Goal: Information Seeking & Learning: Learn about a topic

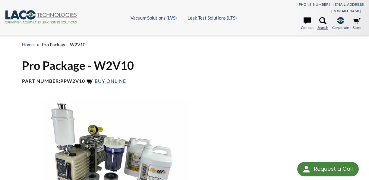
click at [321, 17] on icon at bounding box center [322, 20] width 7 height 7
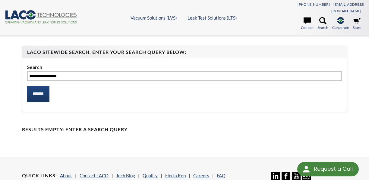
type input "**********"
click at [49, 89] on input "******" at bounding box center [38, 94] width 22 height 16
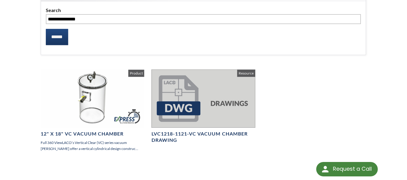
scroll to position [60, 0]
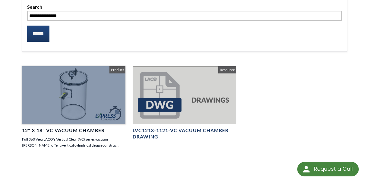
click at [90, 99] on div at bounding box center [73, 95] width 103 height 58
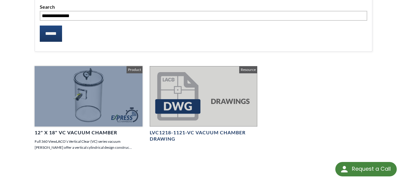
click at [105, 77] on div at bounding box center [89, 96] width 108 height 61
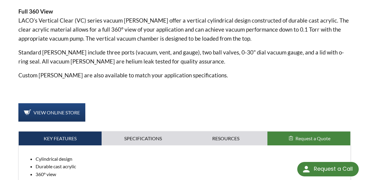
scroll to position [271, 0]
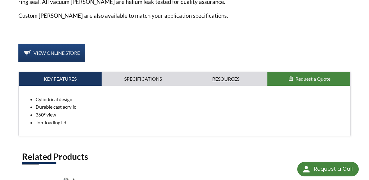
click at [234, 72] on link "Resources" at bounding box center [225, 79] width 83 height 14
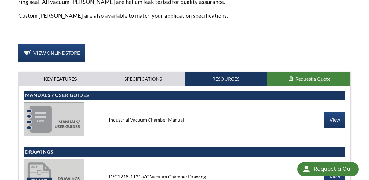
click at [152, 72] on link "Specifications" at bounding box center [143, 79] width 83 height 14
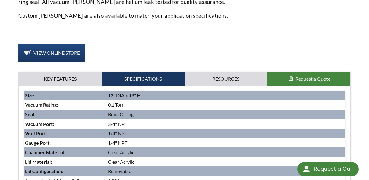
click at [73, 73] on link "Key Features" at bounding box center [60, 79] width 83 height 14
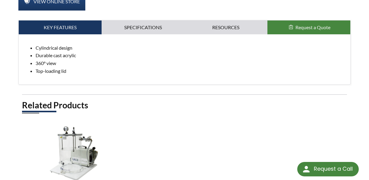
scroll to position [301, 0]
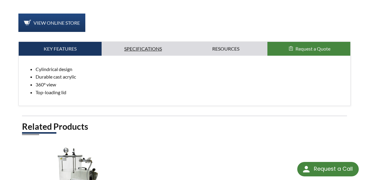
click at [141, 42] on link "Specifications" at bounding box center [143, 49] width 83 height 14
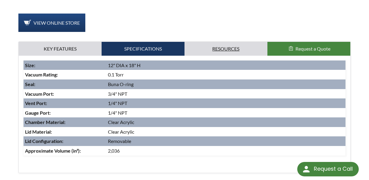
click at [222, 42] on link "Resources" at bounding box center [225, 49] width 83 height 14
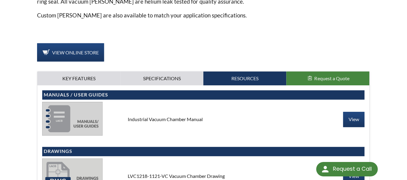
scroll to position [271, 0]
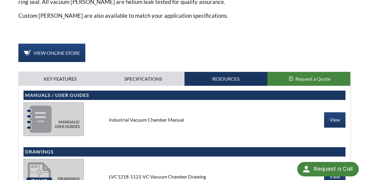
click at [324, 72] on button "Request a Quote" at bounding box center [308, 79] width 83 height 14
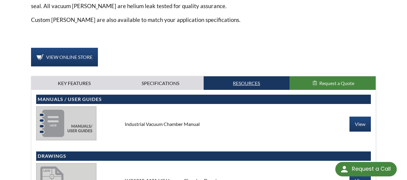
scroll to position [271, 0]
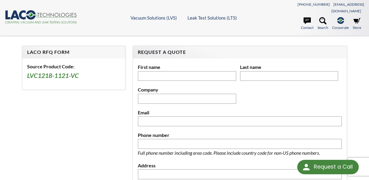
select select "Widget de traducción de idiomas"
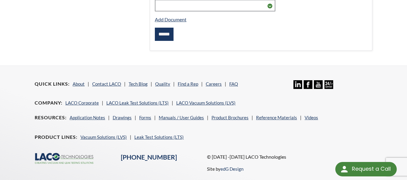
scroll to position [271, 0]
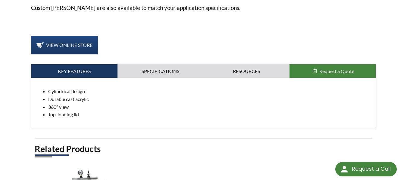
scroll to position [301, 0]
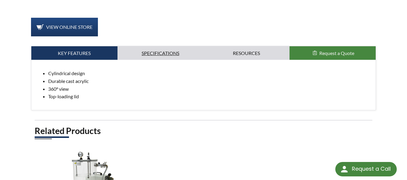
click at [159, 48] on link "Specifications" at bounding box center [160, 53] width 86 height 14
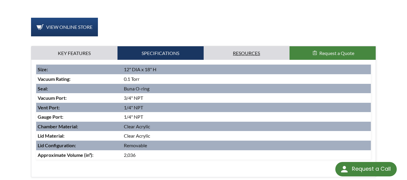
click at [245, 46] on link "Resources" at bounding box center [247, 53] width 86 height 14
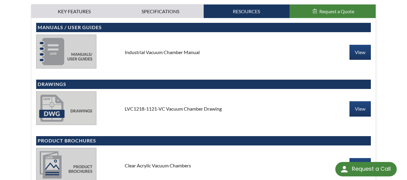
scroll to position [361, 0]
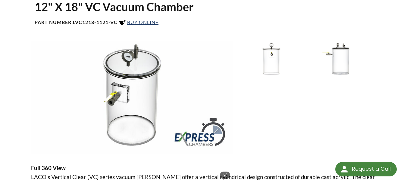
scroll to position [0, 0]
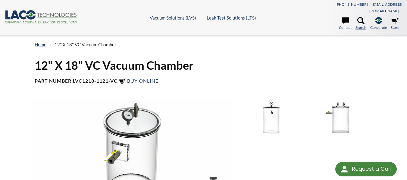
click at [358, 17] on icon at bounding box center [360, 20] width 7 height 7
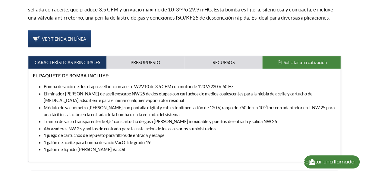
scroll to position [231, 0]
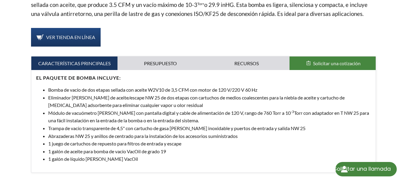
click at [111, 133] on font "Abrazaderas NW 25 y anillos de centrado para la instalación de los accesorios s…" at bounding box center [142, 136] width 189 height 6
click at [136, 126] on font "Trampa de vacío transparente de 4,5" con cartucho de gasa de acero inoxidable y…" at bounding box center [176, 129] width 257 height 6
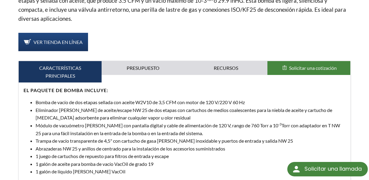
click at [67, 128] on font "Torr con adaptador en T NW 25 para una fácil instalación en la entrada de la bo…" at bounding box center [188, 130] width 304 height 14
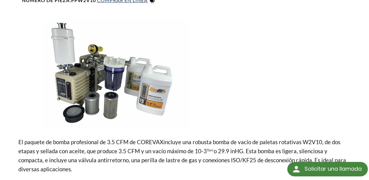
scroll to position [0, 0]
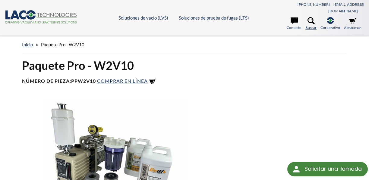
click at [314, 17] on icon at bounding box center [310, 20] width 7 height 7
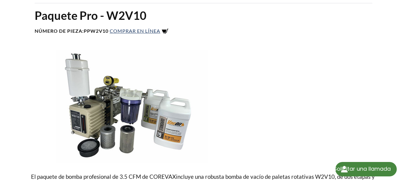
scroll to position [60, 0]
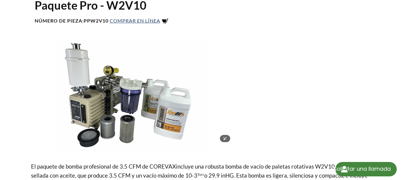
click at [50, 78] on img at bounding box center [132, 96] width 202 height 114
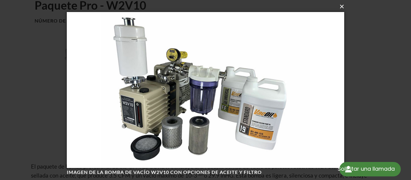
click at [341, 7] on font "×" at bounding box center [342, 6] width 5 height 9
click at [342, 7] on font "×" at bounding box center [342, 6] width 5 height 9
click at [340, 7] on font "×" at bounding box center [342, 6] width 5 height 9
click at [342, 10] on font "×" at bounding box center [342, 6] width 5 height 9
click at [340, 7] on font "×" at bounding box center [342, 6] width 5 height 9
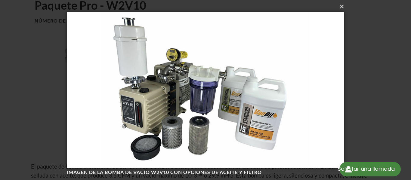
click at [340, 7] on font "×" at bounding box center [342, 6] width 5 height 9
click at [341, 7] on font "×" at bounding box center [342, 6] width 5 height 9
click at [370, 44] on div "× Imagen de la bomba de vacío W2V10 con opciones de aceite y filtro Cargando..." at bounding box center [205, 90] width 411 height 180
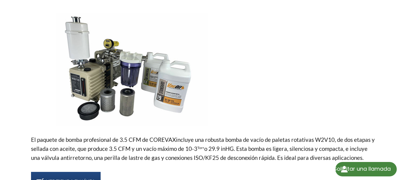
scroll to position [90, 0]
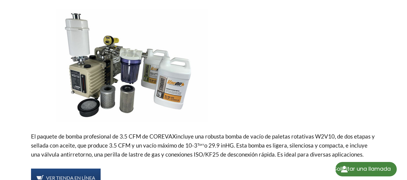
drag, startPoint x: 301, startPoint y: 82, endPoint x: 351, endPoint y: 71, distance: 50.6
click at [351, 71] on div at bounding box center [307, 66] width 138 height 114
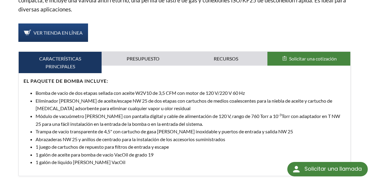
scroll to position [271, 0]
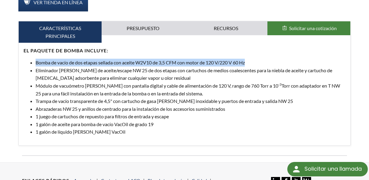
drag, startPoint x: 37, startPoint y: 55, endPoint x: 250, endPoint y: 56, distance: 212.6
click at [250, 59] on li "Bomba de vacío de dos etapas sellada con aceite W2V10 de 3,5 CFM con motor de 1…" at bounding box center [191, 63] width 310 height 8
copy font "Bomba de vacío de dos etapas sellada con aceite W2V10 de 3,5 CFM con motor de 1…"
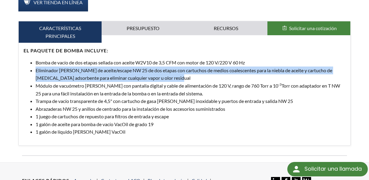
drag, startPoint x: 36, startPoint y: 65, endPoint x: 173, endPoint y: 69, distance: 136.8
click at [173, 69] on li "Eliminador de niebla de aceite/escape NW 25 de dos etapas con cartuchos de medi…" at bounding box center [191, 74] width 310 height 15
copy font "Eliminador de niebla de aceite/escape NW 25 de dos etapas con cartuchos de medi…"
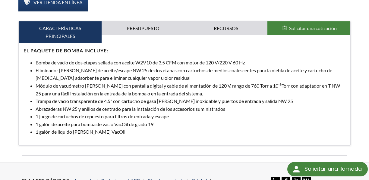
click at [69, 83] on li "Módulo de vacuómetro Pirani con pantalla digital y cable de alimentación de 120…" at bounding box center [191, 89] width 310 height 15
click at [45, 67] on font "Eliminador de niebla de aceite/escape NW 25 de dos etapas con cartuchos de medi…" at bounding box center [184, 74] width 296 height 14
click at [64, 67] on font "Eliminador de niebla de aceite/escape NW 25 de dos etapas con cartuchos de medi…" at bounding box center [184, 74] width 296 height 14
click at [68, 97] on li "Trampa de vacío transparente de 4,5" con cartucho de gasa de acero inoxidable y…" at bounding box center [191, 101] width 310 height 8
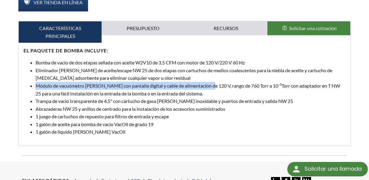
drag, startPoint x: 36, startPoint y: 78, endPoint x: 207, endPoint y: 78, distance: 170.5
click at [207, 83] on font "Módulo de vacuómetro Pirani con pantalla digital y cable de alimentación de 120…" at bounding box center [157, 86] width 242 height 6
copy font "Módulo de vacuómetro Pirani con pantalla digital y cable de alimentación de 120…"
click at [90, 83] on font "Módulo de vacuómetro Pirani con pantalla digital y cable de alimentación de 120…" at bounding box center [157, 86] width 242 height 6
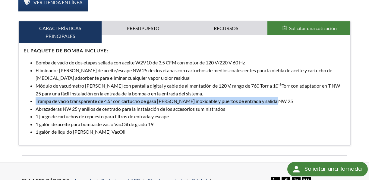
drag, startPoint x: 36, startPoint y: 95, endPoint x: 277, endPoint y: 93, distance: 241.3
click at [277, 97] on li "Trampa de vacío transparente de 4,5" con cartucho de gasa de acero inoxidable y…" at bounding box center [191, 101] width 310 height 8
copy font "Trampa de vacío transparente de 4,5" con cartucho de gasa de acero inoxidable y…"
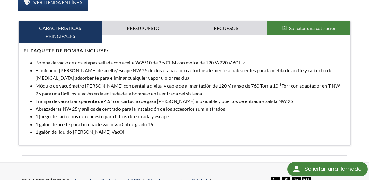
drag, startPoint x: 80, startPoint y: 99, endPoint x: 73, endPoint y: 103, distance: 7.5
click at [80, 106] on font "Abrazaderas NW 25 y anillos de centrado para la instalación de los accesorios s…" at bounding box center [130, 109] width 189 height 6
click at [56, 106] on font "Abrazaderas NW 25 y anillos de centrado para la instalación de los accesorios s…" at bounding box center [130, 109] width 189 height 6
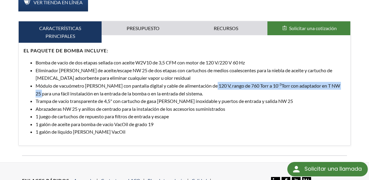
drag, startPoint x: 208, startPoint y: 80, endPoint x: 327, endPoint y: 81, distance: 119.0
click at [327, 82] on li "Módulo de vacuómetro Pirani con pantalla digital y cable de alimentación de 120…" at bounding box center [191, 89] width 310 height 15
copy li "rango de 760 Torr a 10 -3 Torr con adaptador en T NW 25"
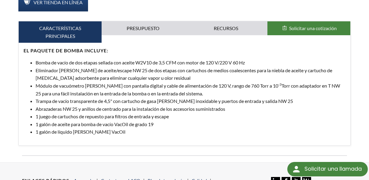
click at [67, 98] on font "Trampa de vacío transparente de 4,5" con cartucho de gasa de acero inoxidable y…" at bounding box center [164, 101] width 257 height 6
click at [67, 82] on li "Módulo de vacuómetro Pirani con pantalla digital y cable de alimentación de 120…" at bounding box center [191, 89] width 310 height 15
click at [59, 98] on font "Trampa de vacío transparente de 4,5" con cartucho de gasa de acero inoxidable y…" at bounding box center [164, 101] width 257 height 6
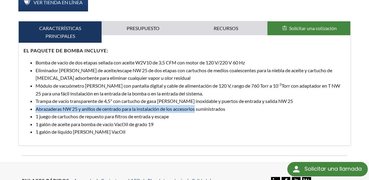
drag, startPoint x: 36, startPoint y: 101, endPoint x: 197, endPoint y: 102, distance: 160.2
click at [197, 106] on font "Abrazaderas NW 25 y anillos de centrado para la instalación de los accesorios s…" at bounding box center [130, 109] width 189 height 6
copy font "Abrazaderas NW 25 y anillos de centrado para la instalación de los accesorios"
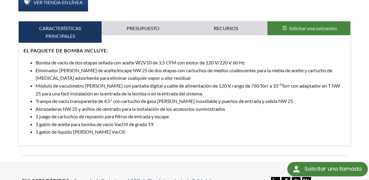
click at [44, 114] on font "1 juego de cartuchos de repuesto para filtros de entrada y escape" at bounding box center [102, 117] width 133 height 6
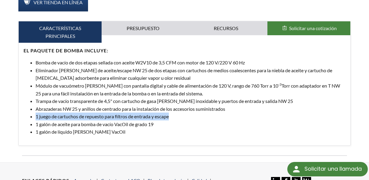
drag, startPoint x: 36, startPoint y: 111, endPoint x: 170, endPoint y: 112, distance: 134.0
click at [169, 114] on font "1 juego de cartuchos de repuesto para filtros de entrada y escape" at bounding box center [102, 117] width 133 height 6
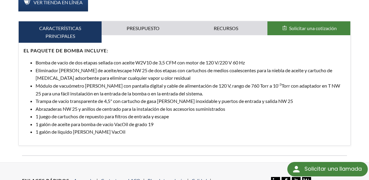
drag, startPoint x: 43, startPoint y: 102, endPoint x: 38, endPoint y: 102, distance: 4.9
click at [42, 106] on font "Abrazaderas NW 25 y anillos de centrado para la instalación de los accesorios s…" at bounding box center [130, 109] width 189 height 6
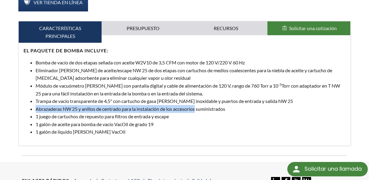
drag, startPoint x: 35, startPoint y: 102, endPoint x: 196, endPoint y: 102, distance: 160.8
click at [196, 102] on ul "Bomba de vacío de dos etapas sellada con aceite W2V10 de 3,5 CFM con motor de 1…" at bounding box center [184, 97] width 322 height 77
copy font "Abrazaderas NW 25 y anillos de centrado para la instalación de los accesorios"
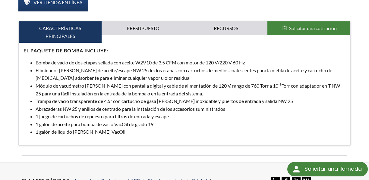
drag, startPoint x: 97, startPoint y: 116, endPoint x: 75, endPoint y: 113, distance: 22.8
click at [97, 121] on font "1 galón de aceite para bomba de vacío VacOil de grado 19" at bounding box center [95, 124] width 118 height 6
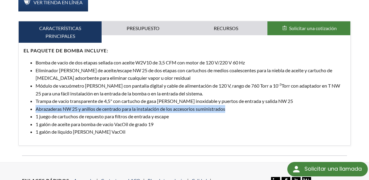
drag, startPoint x: 36, startPoint y: 103, endPoint x: 228, endPoint y: 104, distance: 192.2
click at [228, 105] on li "Abrazaderas NW 25 y anillos de centrado para la instalación de los accesorios s…" at bounding box center [191, 109] width 310 height 8
copy font "Abrazaderas NW 25 y anillos de centrado para la instalación de los accesorios s…"
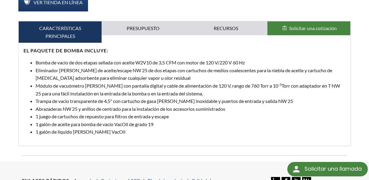
click at [51, 113] on li "1 juego de cartuchos de repuesto para filtros de entrada y escape" at bounding box center [191, 117] width 310 height 8
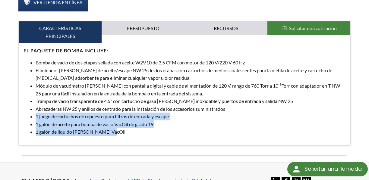
drag, startPoint x: 36, startPoint y: 110, endPoint x: 114, endPoint y: 126, distance: 79.9
click at [114, 126] on ul "Bomba de vacío de dos etapas sellada con aceite W2V10 de 3,5 CFM con motor de 1…" at bounding box center [184, 97] width 322 height 77
copy ul "1 juego de cartuchos de repuesto para filtros de entrada y escape 1 galón de ac…"
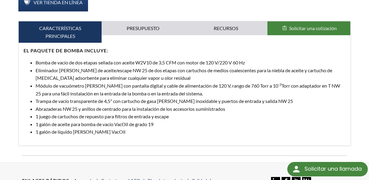
click at [58, 106] on font "Abrazaderas NW 25 y anillos de centrado para la instalación de los accesorios s…" at bounding box center [130, 109] width 189 height 6
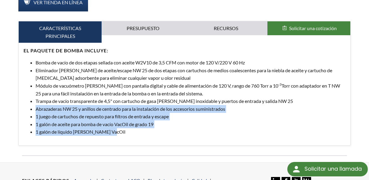
drag, startPoint x: 38, startPoint y: 104, endPoint x: 121, endPoint y: 128, distance: 86.5
click at [121, 128] on ul "Bomba de vacío de dos etapas sellada con aceite W2V10 de 3,5 CFM con motor de 1…" at bounding box center [184, 97] width 322 height 77
copy ul "Abrazaderas NW 25 y anillos de centrado para la instalación de los accesorios s…"
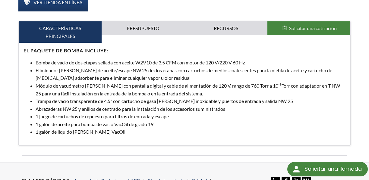
click at [63, 97] on li "Trampa de vacío transparente de 4,5" con cartucho de gasa de acero inoxidable y…" at bounding box center [191, 101] width 310 height 8
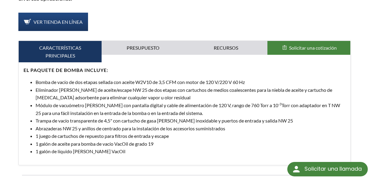
scroll to position [241, 0]
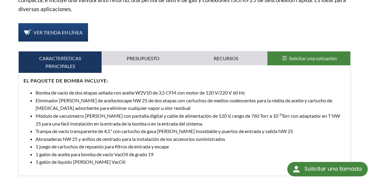
drag, startPoint x: 81, startPoint y: 91, endPoint x: 83, endPoint y: 93, distance: 3.3
click at [80, 97] on li "Eliminador de niebla de aceite/escape NW 25 de dos etapas con cartuchos de medi…" at bounding box center [191, 104] width 310 height 15
click at [78, 90] on font "Bomba de vacío de dos etapas sellada con aceite W2V10 de 3,5 CFM con motor de 1…" at bounding box center [140, 93] width 209 height 6
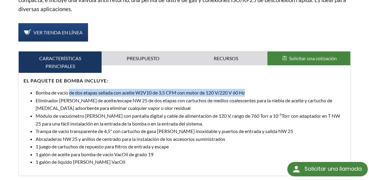
drag, startPoint x: 70, startPoint y: 87, endPoint x: 249, endPoint y: 85, distance: 179.2
click at [249, 89] on li "Bomba de vacío de dos etapas sellada con aceite W2V10 de 3,5 CFM con motor de 1…" at bounding box center [191, 93] width 310 height 8
drag, startPoint x: 53, startPoint y: 111, endPoint x: 221, endPoint y: 115, distance: 168.4
click at [221, 115] on li "Módulo de vacuómetro Pirani con pantalla digital y cable de alimentación de 120…" at bounding box center [191, 119] width 310 height 15
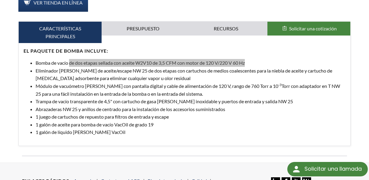
scroll to position [271, 0]
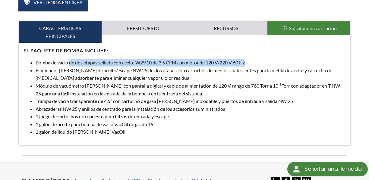
click at [71, 88] on font "Torr con adaptador en T NW 25 para una fácil instalación en la entrada de la bo…" at bounding box center [188, 90] width 304 height 14
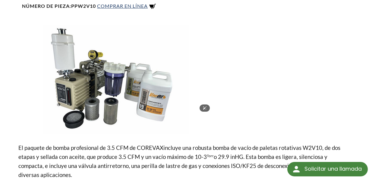
scroll to position [60, 0]
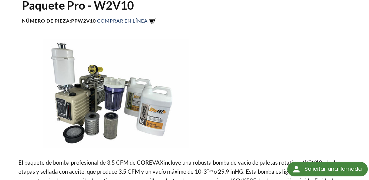
click at [81, 159] on font "El paquete de bomba profesional de 3.5 CFM de COREVAX" at bounding box center [90, 162] width 145 height 7
click at [21, 101] on img at bounding box center [115, 93] width 194 height 109
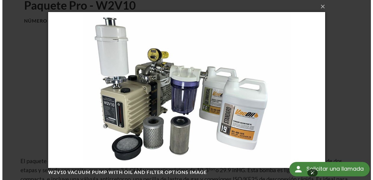
scroll to position [0, 0]
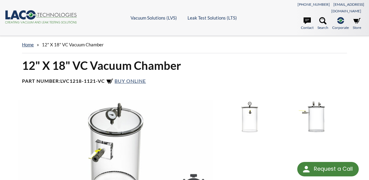
click at [87, 26] on header ".cls-1{fill:#193661;}.cls-2{fill:#58595b;}.cls-3{fill:url(#radial-gradient);}.c…" at bounding box center [184, 18] width 369 height 36
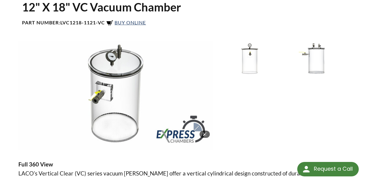
scroll to position [60, 0]
